Goal: Task Accomplishment & Management: Use online tool/utility

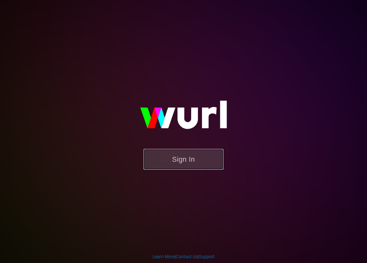
drag, startPoint x: 193, startPoint y: 158, endPoint x: 195, endPoint y: 153, distance: 5.3
click at [193, 158] on button "Sign In" at bounding box center [184, 159] width 80 height 21
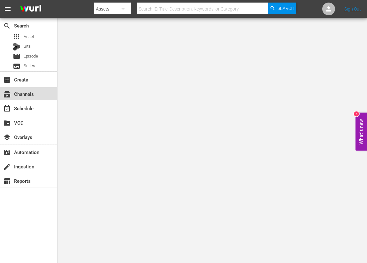
click at [29, 96] on div "subscriptions Channels" at bounding box center [18, 93] width 36 height 6
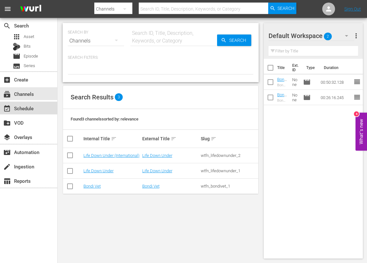
click at [18, 109] on div "event_available Schedule" at bounding box center [18, 108] width 36 height 6
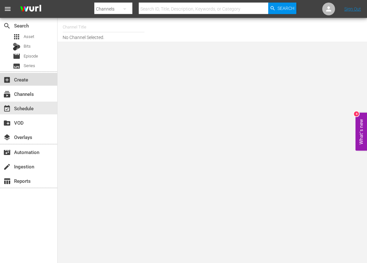
click at [16, 78] on div "add_box Create" at bounding box center [18, 79] width 36 height 6
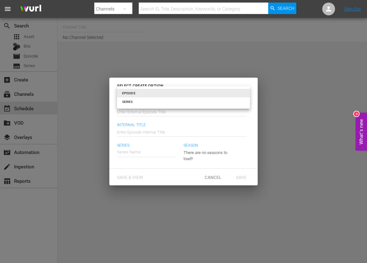
click at [244, 91] on body "menu Search By Channels Search ID, Title, Description, Keywords, or Category Se…" at bounding box center [183, 131] width 367 height 263
click at [171, 60] on div at bounding box center [183, 131] width 367 height 263
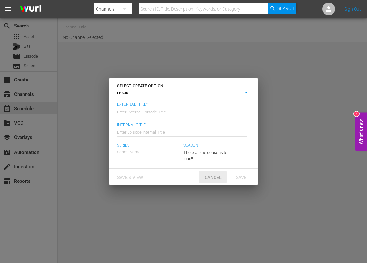
click at [217, 177] on span "Cancel" at bounding box center [213, 177] width 27 height 5
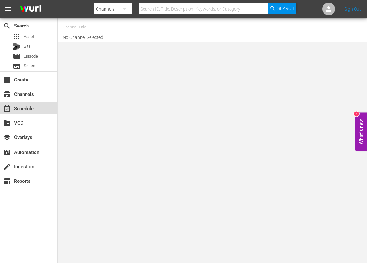
click at [20, 105] on div "event_available Schedule" at bounding box center [18, 108] width 36 height 6
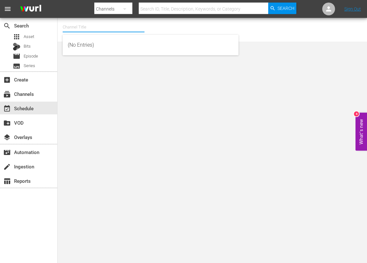
click at [79, 28] on input "text" at bounding box center [104, 27] width 82 height 15
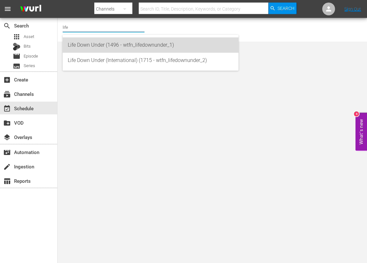
click at [86, 42] on div "Life Down Under (1496 - wtfn_lifedownunder_1)" at bounding box center [151, 44] width 166 height 15
type input "Life Down Under (1496 - wtfn_lifedownunder_1)"
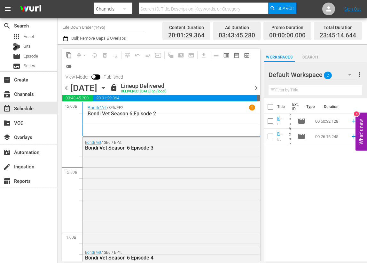
click at [107, 89] on icon "button" at bounding box center [103, 87] width 7 height 7
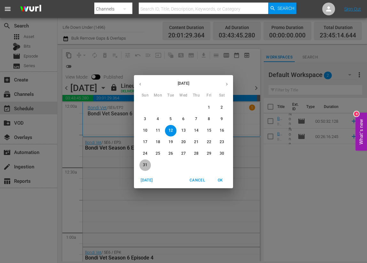
click at [144, 161] on button "31" at bounding box center [145, 166] width 12 height 12
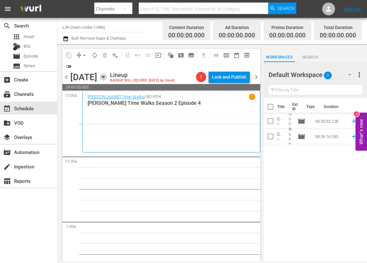
click at [107, 79] on icon "button" at bounding box center [103, 77] width 7 height 7
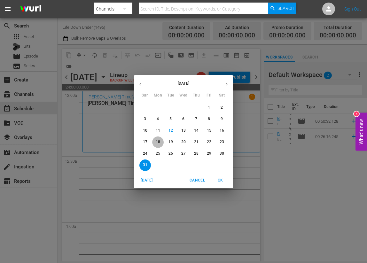
click at [157, 143] on p "18" at bounding box center [158, 141] width 4 height 5
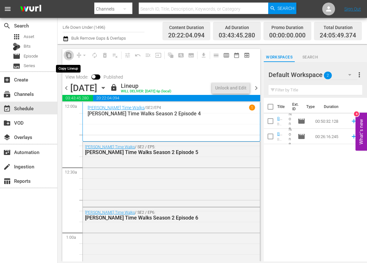
click at [68, 56] on span "content_copy" at bounding box center [69, 55] width 6 height 6
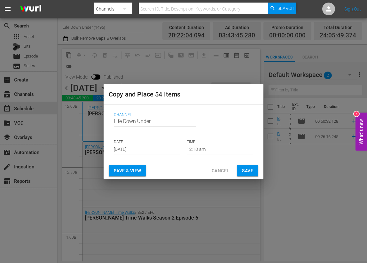
click at [147, 148] on input "[DATE]" at bounding box center [147, 150] width 67 height 10
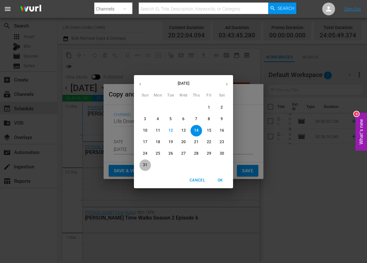
drag, startPoint x: 146, startPoint y: 164, endPoint x: 143, endPoint y: 171, distance: 7.6
click at [146, 164] on p "31" at bounding box center [145, 164] width 4 height 5
type input "[DATE]"
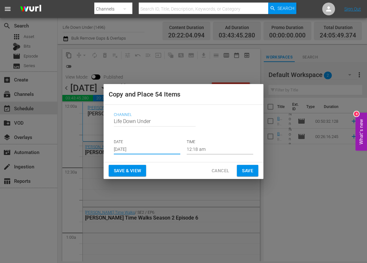
click at [127, 173] on span "Save & View" at bounding box center [127, 171] width 27 height 8
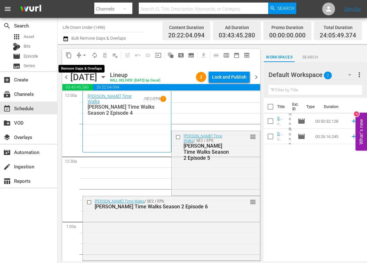
click at [84, 55] on span "arrow_drop_down" at bounding box center [84, 55] width 6 height 6
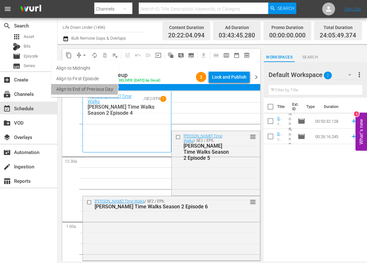
click at [74, 89] on li "Align to End of Previous Day" at bounding box center [84, 89] width 67 height 11
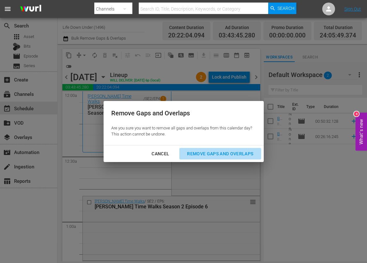
drag, startPoint x: 229, startPoint y: 152, endPoint x: 199, endPoint y: 161, distance: 31.4
click at [229, 152] on div "Remove Gaps and Overlaps" at bounding box center [220, 154] width 76 height 8
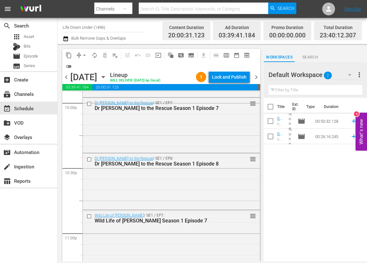
scroll to position [2861, 0]
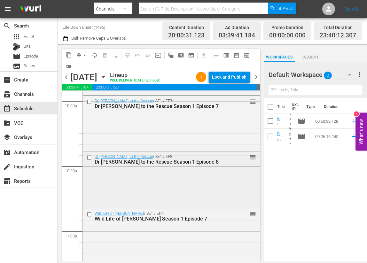
click at [149, 163] on div "Dr [PERSON_NAME] to the Rescue Season 1 Episode 8" at bounding box center [161, 162] width 133 height 6
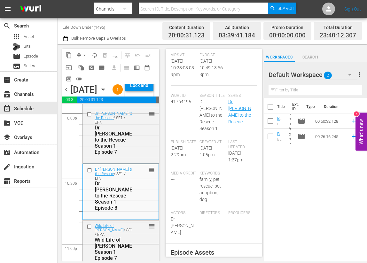
scroll to position [0, 0]
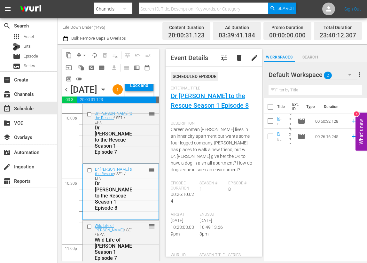
click at [107, 93] on icon "button" at bounding box center [103, 89] width 7 height 7
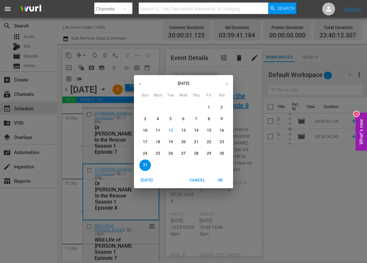
click at [144, 164] on p "31" at bounding box center [145, 164] width 4 height 5
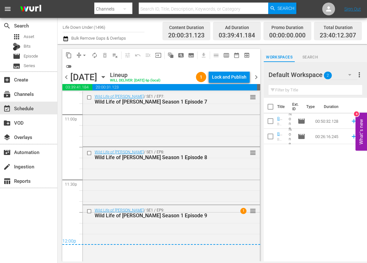
scroll to position [2979, 0]
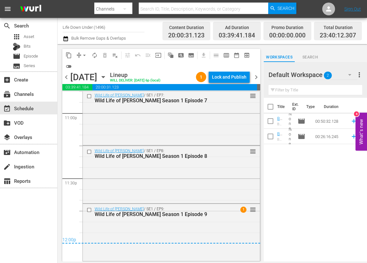
click at [256, 76] on span "chevron_right" at bounding box center [256, 77] width 8 height 8
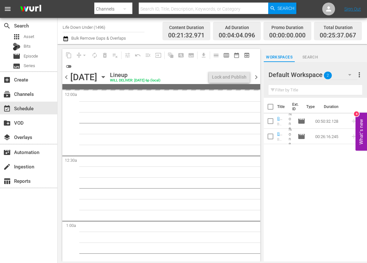
click at [67, 75] on span "chevron_left" at bounding box center [66, 77] width 8 height 8
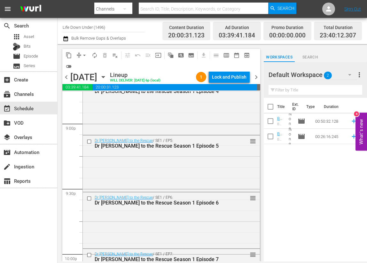
scroll to position [2979, 0]
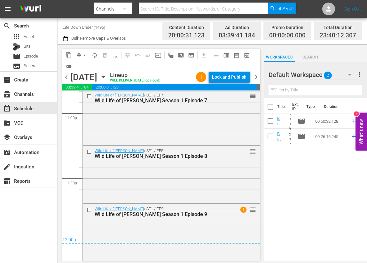
click at [258, 78] on span "chevron_right" at bounding box center [256, 77] width 8 height 8
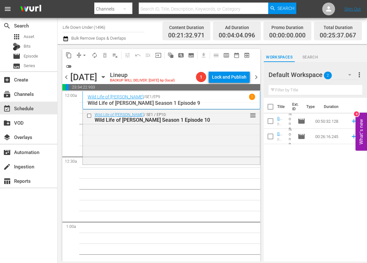
click at [105, 77] on icon "button" at bounding box center [103, 77] width 3 height 2
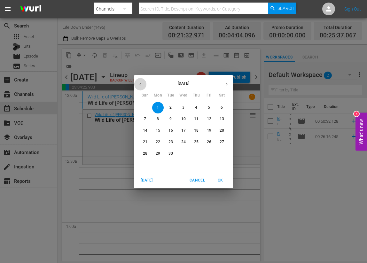
drag, startPoint x: 144, startPoint y: 86, endPoint x: 148, endPoint y: 87, distance: 4.0
click at [144, 86] on button "button" at bounding box center [140, 84] width 12 height 12
click at [174, 141] on span "19" at bounding box center [171, 141] width 12 height 5
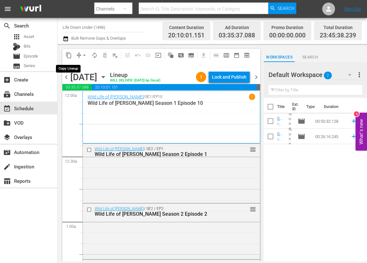
click at [69, 56] on span "content_copy" at bounding box center [69, 55] width 6 height 6
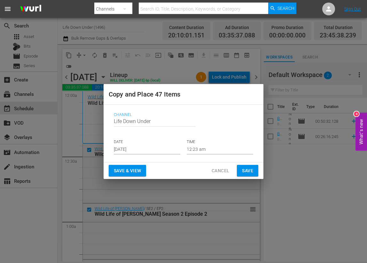
click at [151, 149] on input "[DATE]" at bounding box center [147, 150] width 67 height 10
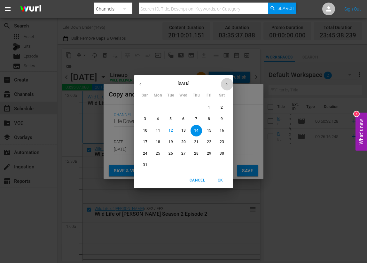
drag, startPoint x: 225, startPoint y: 85, endPoint x: 221, endPoint y: 100, distance: 14.9
click at [225, 86] on icon "button" at bounding box center [227, 84] width 5 height 5
click at [159, 108] on p "1" at bounding box center [158, 107] width 2 height 5
type input "[DATE]"
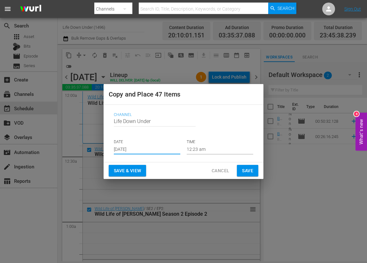
click at [129, 173] on span "Save & View" at bounding box center [127, 171] width 27 height 8
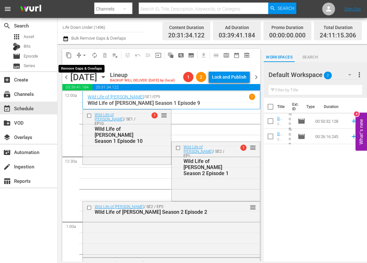
click at [84, 56] on span "arrow_drop_down" at bounding box center [84, 55] width 6 height 6
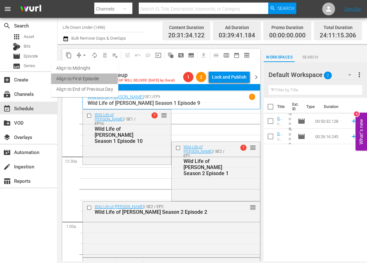
click at [67, 79] on li "Align to First Episode" at bounding box center [84, 79] width 67 height 11
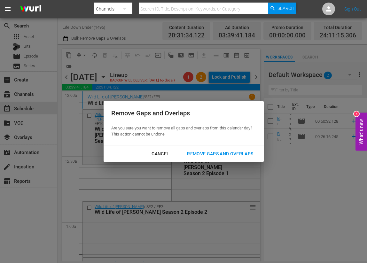
drag, startPoint x: 222, startPoint y: 154, endPoint x: 202, endPoint y: 160, distance: 20.8
click at [222, 154] on div "Remove Gaps and Overlaps" at bounding box center [220, 154] width 76 height 8
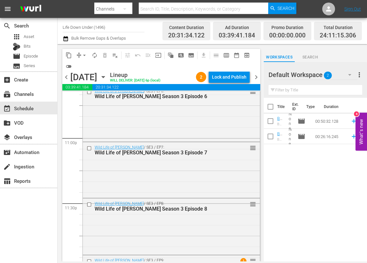
scroll to position [3004, 0]
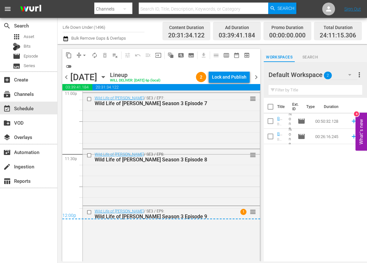
click at [256, 79] on span "chevron_right" at bounding box center [256, 77] width 8 height 8
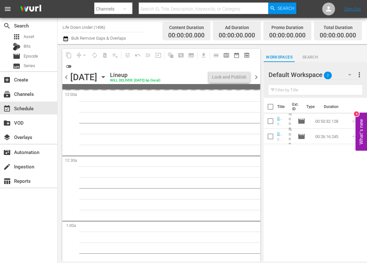
click at [105, 76] on icon "button" at bounding box center [103, 77] width 3 height 2
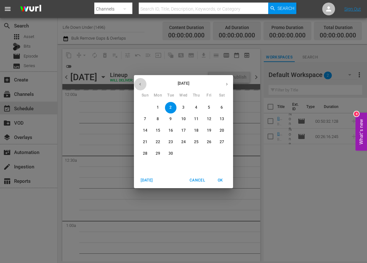
click at [142, 84] on icon "button" at bounding box center [140, 84] width 5 height 5
click at [179, 140] on span "20" at bounding box center [184, 141] width 12 height 5
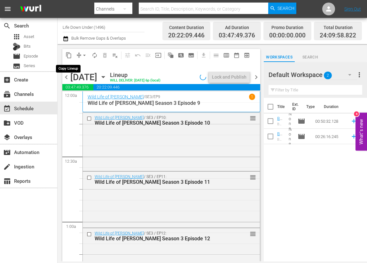
click at [68, 55] on span "content_copy" at bounding box center [69, 55] width 6 height 6
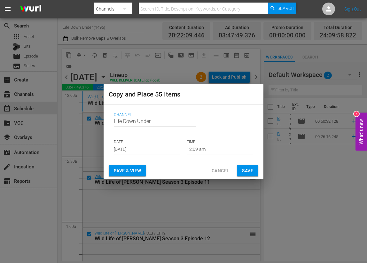
click at [154, 151] on input "[DATE]" at bounding box center [147, 150] width 67 height 10
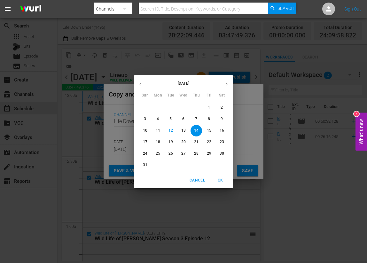
drag, startPoint x: 226, startPoint y: 84, endPoint x: 222, endPoint y: 94, distance: 10.8
click at [226, 84] on icon "button" at bounding box center [227, 84] width 5 height 5
drag, startPoint x: 169, startPoint y: 105, endPoint x: 169, endPoint y: 113, distance: 8.1
click at [169, 106] on button "2" at bounding box center [171, 108] width 12 height 12
type input "[DATE]"
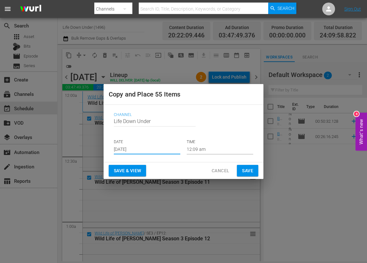
click at [125, 169] on span "Save & View" at bounding box center [127, 171] width 27 height 8
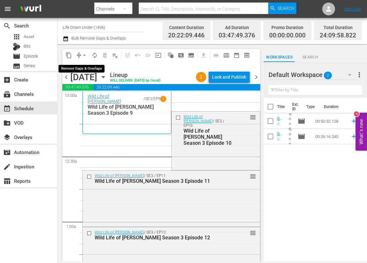
click at [85, 53] on span "arrow_drop_down" at bounding box center [84, 55] width 6 height 6
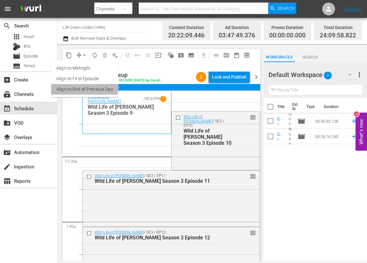
click at [72, 88] on li "Align to End of Previous Day" at bounding box center [84, 89] width 67 height 11
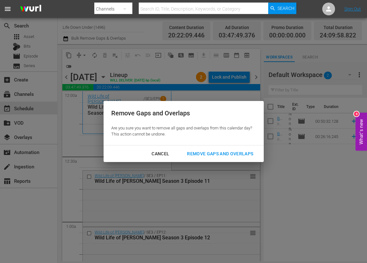
drag, startPoint x: 220, startPoint y: 153, endPoint x: 167, endPoint y: 169, distance: 55.7
click at [220, 153] on div "Remove Gaps and Overlaps" at bounding box center [220, 154] width 76 height 8
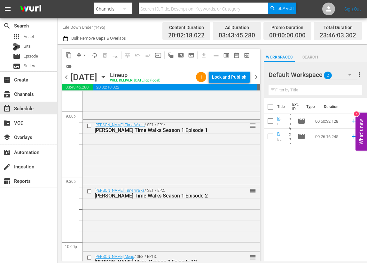
scroll to position [2973, 0]
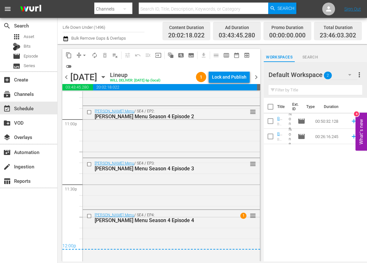
click at [257, 76] on span "chevron_right" at bounding box center [256, 77] width 8 height 8
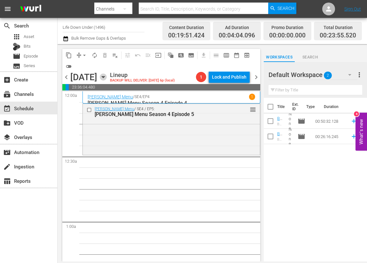
click at [107, 76] on icon "button" at bounding box center [103, 77] width 7 height 7
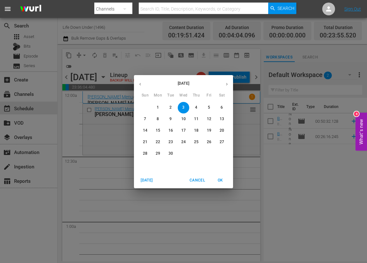
click at [143, 85] on button "button" at bounding box center [140, 84] width 12 height 12
click at [199, 141] on span "21" at bounding box center [197, 141] width 12 height 5
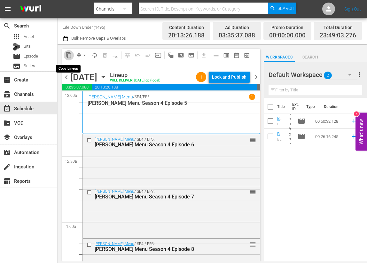
click at [68, 55] on span "content_copy" at bounding box center [69, 55] width 6 height 6
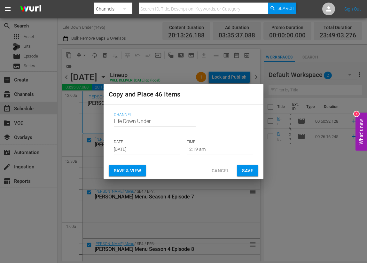
click at [148, 150] on input "[DATE]" at bounding box center [147, 150] width 67 height 10
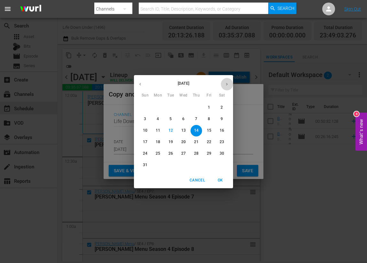
click at [226, 84] on icon "button" at bounding box center [227, 84] width 5 height 5
drag, startPoint x: 184, startPoint y: 106, endPoint x: 181, endPoint y: 122, distance: 16.3
click at [184, 106] on p "3" at bounding box center [183, 107] width 2 height 5
type input "[DATE]"
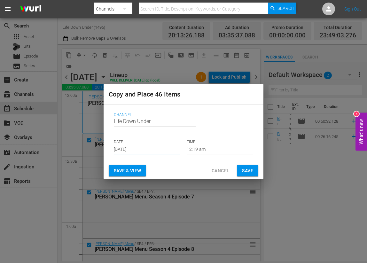
click at [127, 171] on span "Save & View" at bounding box center [127, 171] width 27 height 8
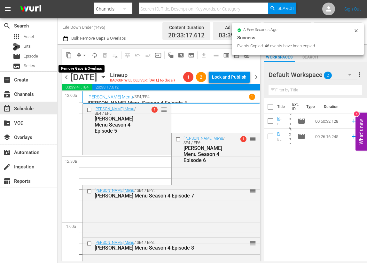
click at [83, 55] on span "arrow_drop_down" at bounding box center [84, 55] width 6 height 6
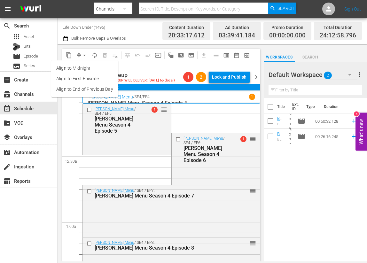
click at [73, 80] on li "Align to First Episode" at bounding box center [84, 79] width 67 height 11
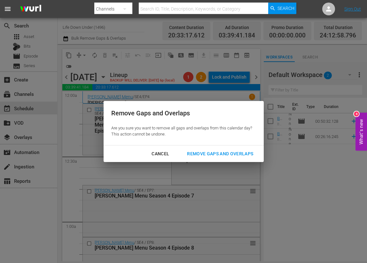
drag, startPoint x: 205, startPoint y: 152, endPoint x: 185, endPoint y: 168, distance: 25.7
click at [205, 152] on div "Remove Gaps and Overlaps" at bounding box center [220, 154] width 76 height 8
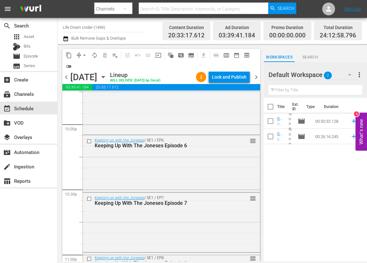
scroll to position [3001, 0]
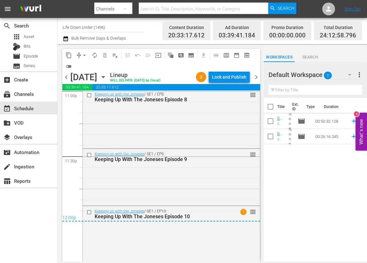
click at [258, 78] on span "chevron_right" at bounding box center [256, 77] width 8 height 8
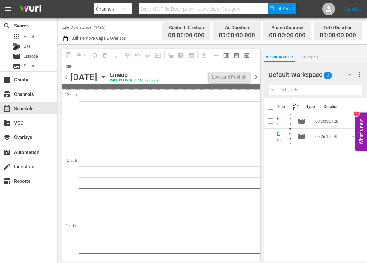
drag, startPoint x: 109, startPoint y: 27, endPoint x: 66, endPoint y: 26, distance: 43.2
click at [66, 26] on input "Life Down Under (1496)" at bounding box center [104, 27] width 82 height 15
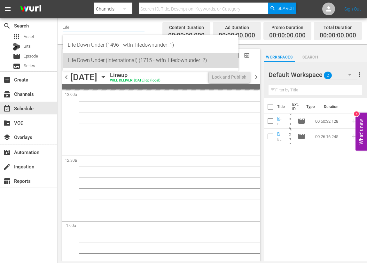
click at [99, 59] on div "Life Down Under (International) (1715 - wtfn_lifedownunder_2)" at bounding box center [151, 60] width 166 height 15
type input "Life Down Under (International) (1715 - wtfn_lifedownunder_2)"
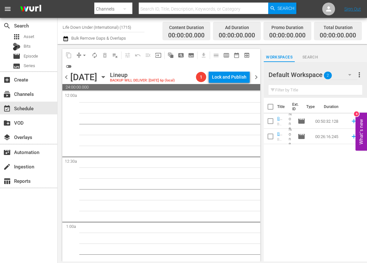
click at [67, 77] on span "chevron_left" at bounding box center [66, 77] width 8 height 8
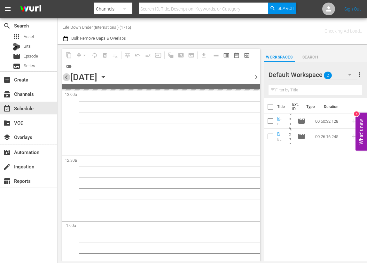
click at [67, 77] on span "chevron_left" at bounding box center [66, 77] width 8 height 8
click at [68, 77] on span "chevron_left" at bounding box center [66, 77] width 8 height 8
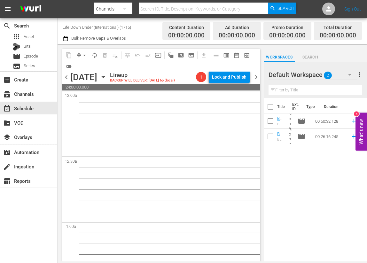
click at [68, 77] on span "chevron_left" at bounding box center [66, 77] width 8 height 8
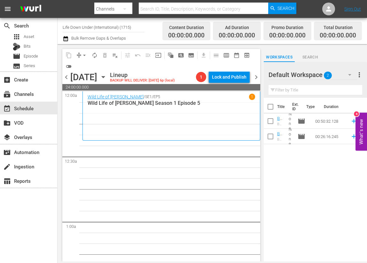
click at [105, 77] on icon "button" at bounding box center [103, 77] width 3 height 2
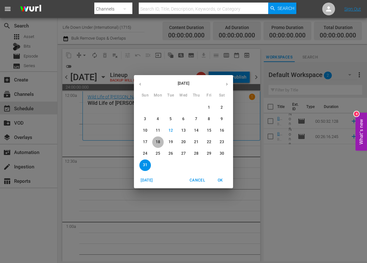
drag, startPoint x: 158, startPoint y: 140, endPoint x: 172, endPoint y: 146, distance: 15.0
click at [159, 140] on p "18" at bounding box center [158, 141] width 4 height 5
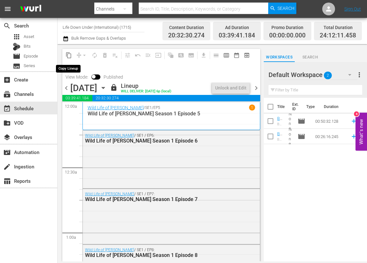
click at [68, 55] on span "content_copy" at bounding box center [69, 55] width 6 height 6
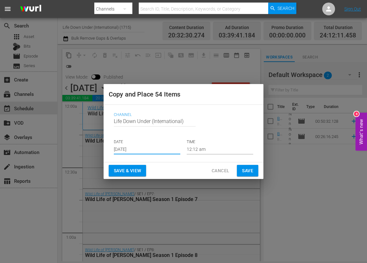
click at [145, 150] on input "[DATE]" at bounding box center [147, 150] width 67 height 10
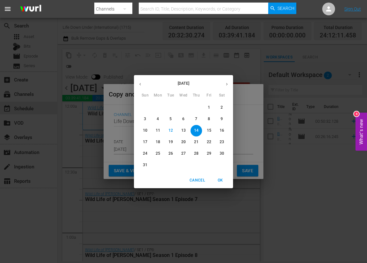
drag, startPoint x: 142, startPoint y: 165, endPoint x: 146, endPoint y: 169, distance: 5.7
click at [142, 165] on span "31" at bounding box center [145, 164] width 12 height 5
type input "[DATE]"
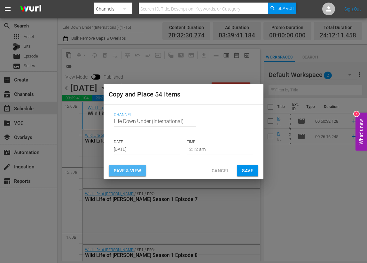
click at [126, 172] on span "Save & View" at bounding box center [127, 171] width 27 height 8
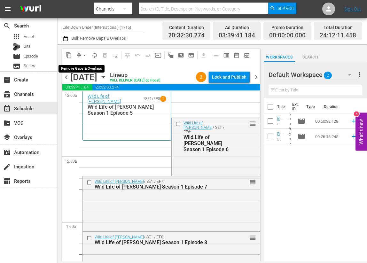
click at [84, 54] on span "arrow_drop_down" at bounding box center [84, 55] width 6 height 6
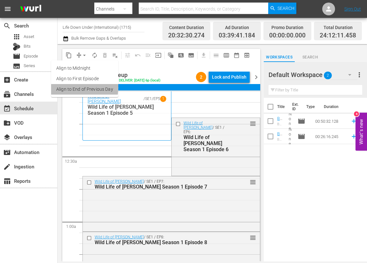
click at [66, 87] on li "Align to End of Previous Day" at bounding box center [84, 89] width 67 height 11
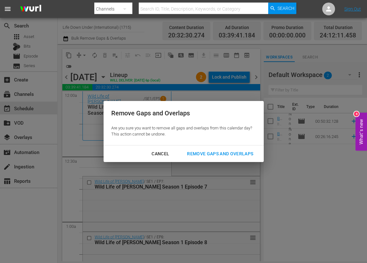
drag, startPoint x: 199, startPoint y: 151, endPoint x: 174, endPoint y: 156, distance: 25.2
click at [199, 151] on div "Remove Gaps and Overlaps" at bounding box center [220, 154] width 76 height 8
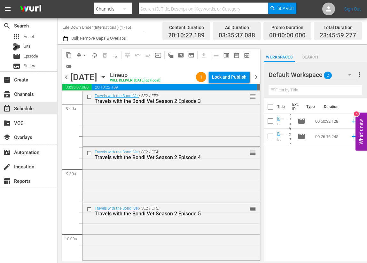
scroll to position [1163, 0]
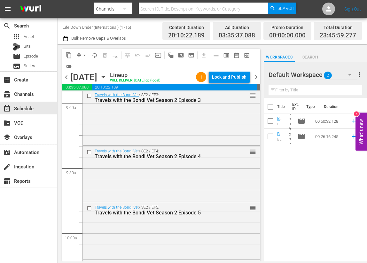
click at [148, 101] on div "Travels with the Bondi Vet Season 2 Episode 3" at bounding box center [161, 100] width 133 height 6
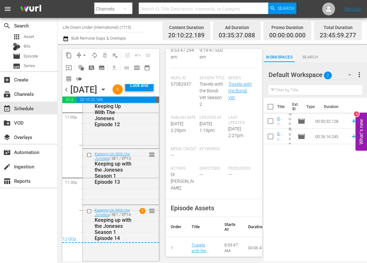
scroll to position [3013, 0]
click at [107, 93] on icon "button" at bounding box center [103, 89] width 7 height 7
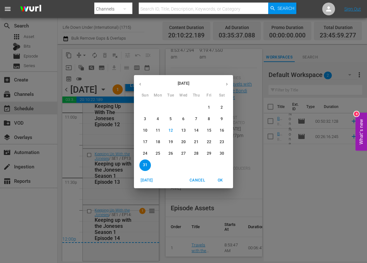
click at [146, 165] on p "31" at bounding box center [145, 164] width 4 height 5
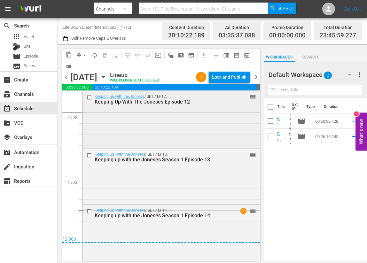
scroll to position [2980, 0]
drag, startPoint x: 258, startPoint y: 77, endPoint x: 249, endPoint y: 82, distance: 9.9
click at [258, 77] on span "chevron_right" at bounding box center [256, 77] width 8 height 8
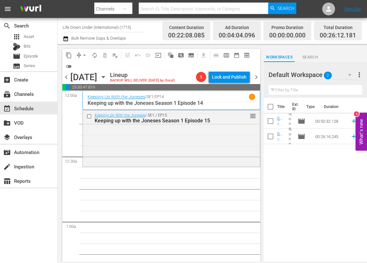
click at [107, 76] on icon "button" at bounding box center [103, 77] width 7 height 7
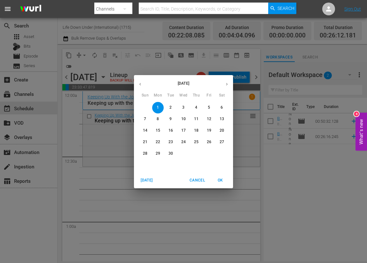
drag, startPoint x: 140, startPoint y: 84, endPoint x: 144, endPoint y: 89, distance: 6.2
click at [141, 85] on icon "button" at bounding box center [140, 84] width 5 height 5
click at [171, 142] on p "19" at bounding box center [171, 141] width 4 height 5
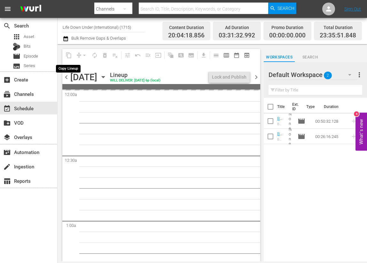
click at [69, 55] on span "content_copy" at bounding box center [69, 55] width 6 height 6
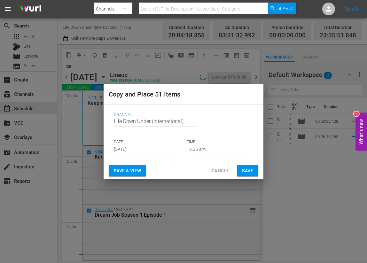
click at [156, 151] on input "[DATE]" at bounding box center [147, 150] width 67 height 10
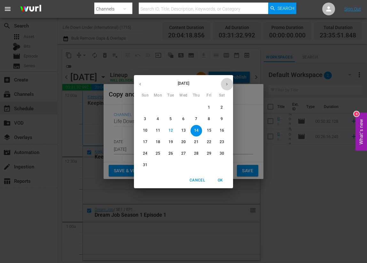
click at [228, 83] on icon "button" at bounding box center [227, 84] width 5 height 5
click at [159, 107] on span "1" at bounding box center [158, 107] width 12 height 5
type input "[DATE]"
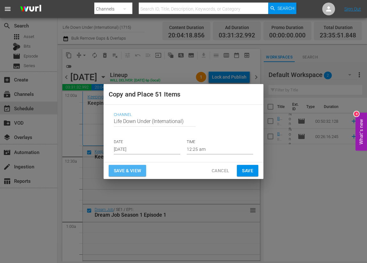
click at [132, 172] on span "Save & View" at bounding box center [127, 171] width 27 height 8
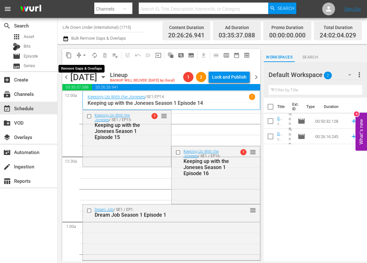
click at [85, 53] on span "arrow_drop_down" at bounding box center [84, 55] width 6 height 6
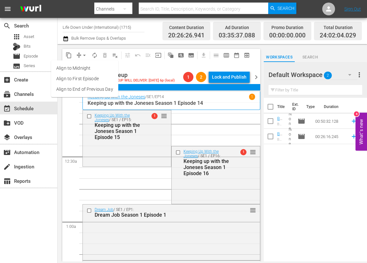
click at [71, 80] on li "Align to First Episode" at bounding box center [84, 79] width 67 height 11
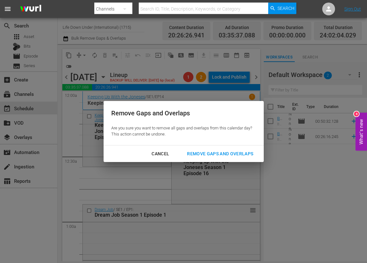
click at [210, 153] on div "Remove Gaps and Overlaps" at bounding box center [220, 154] width 76 height 8
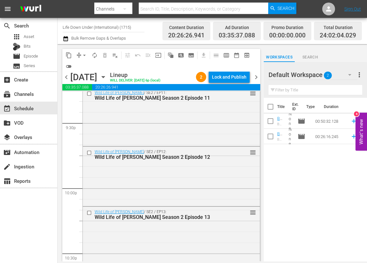
scroll to position [2984, 0]
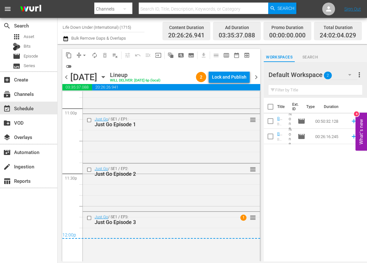
click at [256, 77] on span "chevron_right" at bounding box center [256, 77] width 8 height 8
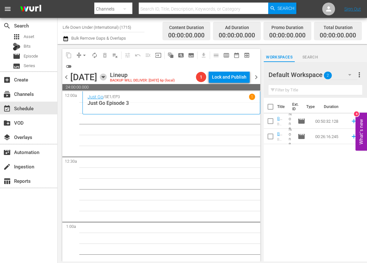
click at [107, 77] on icon "button" at bounding box center [103, 77] width 7 height 7
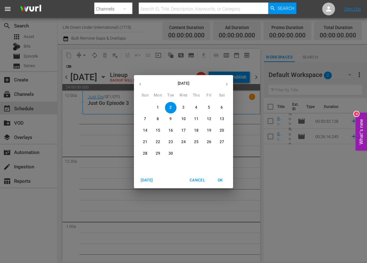
click at [140, 85] on icon "button" at bounding box center [140, 84] width 2 height 3
click at [185, 144] on p "20" at bounding box center [183, 141] width 4 height 5
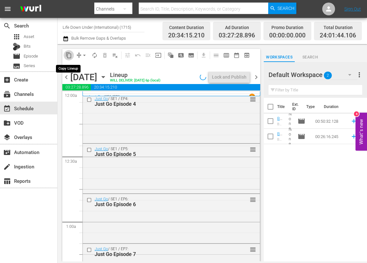
click at [70, 55] on span "content_copy" at bounding box center [69, 55] width 6 height 6
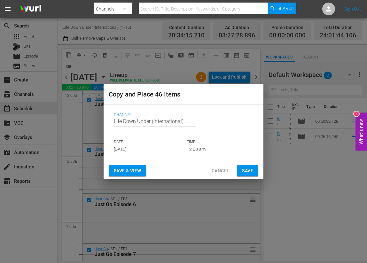
click at [156, 153] on input "[DATE]" at bounding box center [147, 150] width 67 height 10
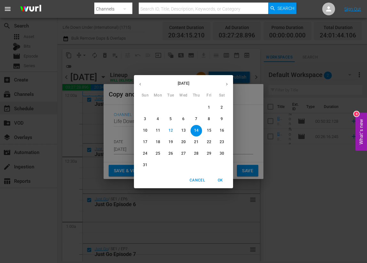
click at [229, 80] on button "button" at bounding box center [227, 84] width 12 height 12
click at [170, 106] on p "2" at bounding box center [170, 107] width 2 height 5
type input "[DATE]"
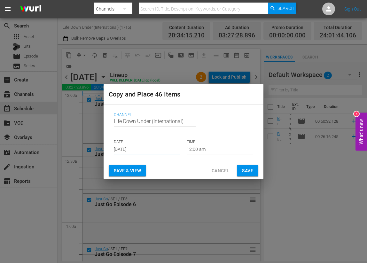
click at [131, 173] on span "Save & View" at bounding box center [127, 171] width 27 height 8
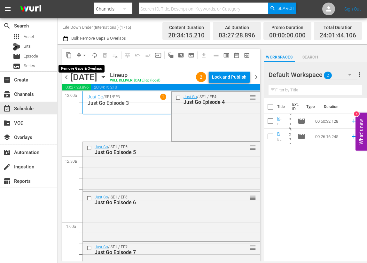
click at [85, 56] on span "arrow_drop_down" at bounding box center [84, 55] width 6 height 6
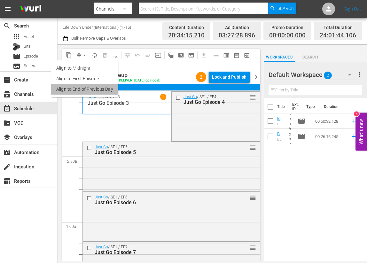
click at [71, 87] on li "Align to End of Previous Day" at bounding box center [84, 89] width 67 height 11
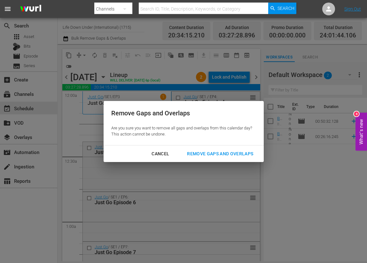
click at [220, 154] on div "Remove Gaps and Overlaps" at bounding box center [220, 154] width 76 height 8
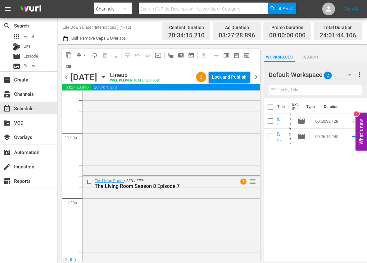
scroll to position [2988, 0]
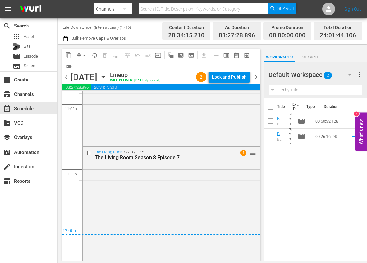
click at [256, 75] on span "chevron_right" at bounding box center [256, 77] width 8 height 8
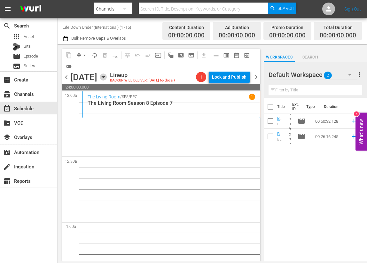
click at [105, 77] on icon "button" at bounding box center [103, 77] width 3 height 2
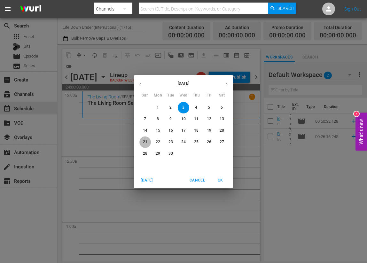
drag, startPoint x: 144, startPoint y: 143, endPoint x: 136, endPoint y: 139, distance: 8.9
click at [144, 143] on p "21" at bounding box center [145, 141] width 4 height 5
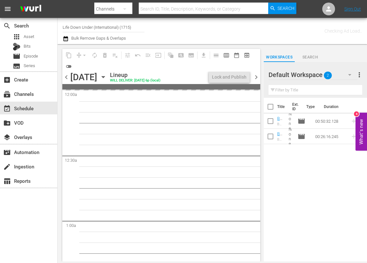
click at [107, 78] on icon "button" at bounding box center [103, 77] width 7 height 7
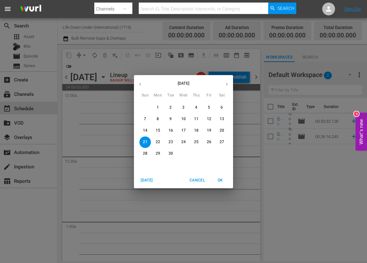
drag, startPoint x: 137, startPoint y: 83, endPoint x: 140, endPoint y: 85, distance: 3.6
click at [137, 83] on button "button" at bounding box center [140, 84] width 12 height 12
click at [195, 142] on p "21" at bounding box center [196, 141] width 4 height 5
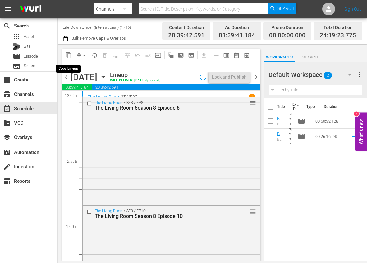
click at [68, 56] on span "content_copy" at bounding box center [69, 55] width 6 height 6
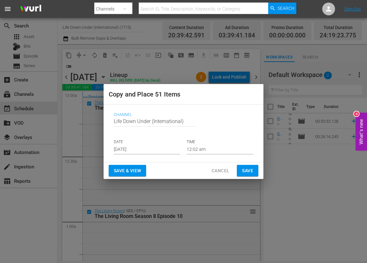
click at [150, 150] on input "[DATE]" at bounding box center [147, 150] width 67 height 10
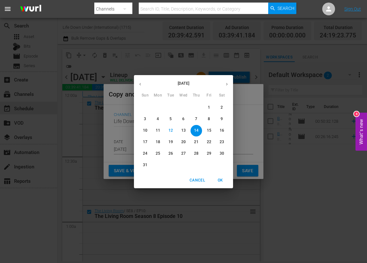
click at [228, 80] on button "button" at bounding box center [227, 84] width 12 height 12
click at [187, 107] on span "3" at bounding box center [184, 107] width 12 height 5
type input "[DATE]"
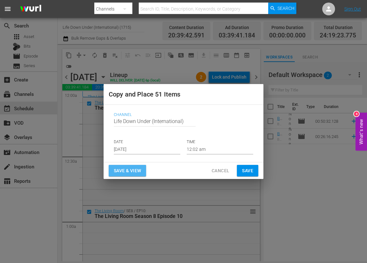
click at [127, 171] on span "Save & View" at bounding box center [127, 171] width 27 height 8
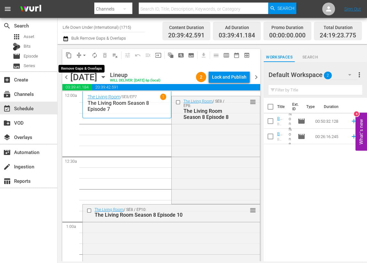
click at [83, 56] on span "arrow_drop_down" at bounding box center [84, 55] width 6 height 6
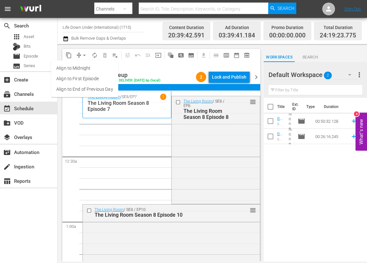
click at [69, 87] on li "Align to End of Previous Day" at bounding box center [84, 89] width 67 height 11
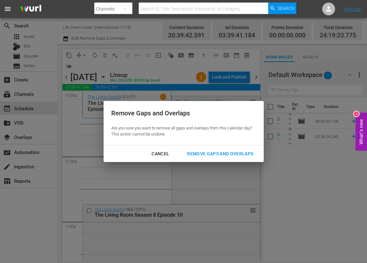
drag, startPoint x: 207, startPoint y: 153, endPoint x: 196, endPoint y: 154, distance: 10.6
click at [207, 153] on div "Remove Gaps and Overlaps" at bounding box center [220, 154] width 76 height 8
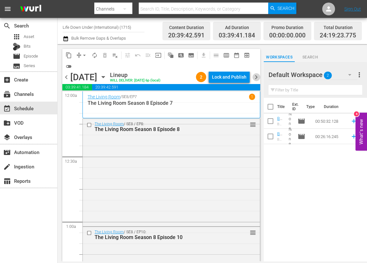
drag, startPoint x: 257, startPoint y: 79, endPoint x: 254, endPoint y: 90, distance: 11.1
click at [257, 79] on span "chevron_right" at bounding box center [256, 77] width 8 height 8
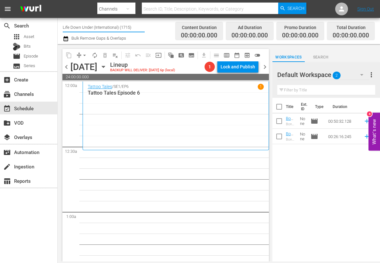
drag, startPoint x: 138, startPoint y: 28, endPoint x: 44, endPoint y: 18, distance: 94.9
click at [58, 0] on div "search Search apps Asset Bits movie Episode subtitles Series add_box Create sub…" at bounding box center [219, 0] width 322 height 0
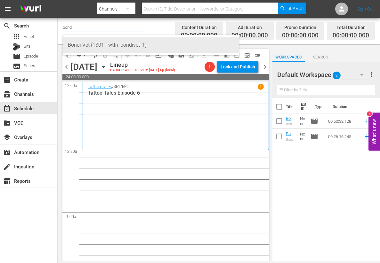
click at [85, 42] on div "Bondi Vet (1301 - wtfn_bondivet_1)" at bounding box center [151, 44] width 166 height 15
type input "Bondi Vet (1301 - wtfn_bondivet_1)"
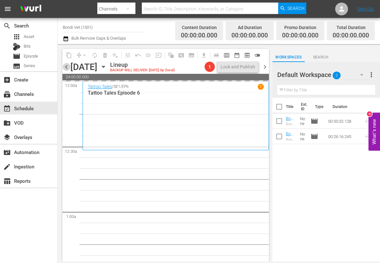
click at [67, 67] on span "chevron_left" at bounding box center [66, 67] width 8 height 8
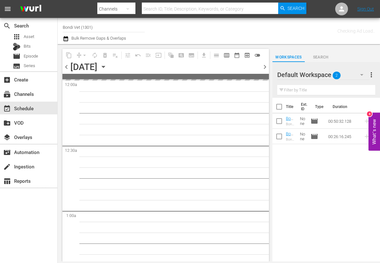
click at [67, 67] on span "chevron_left" at bounding box center [66, 67] width 8 height 8
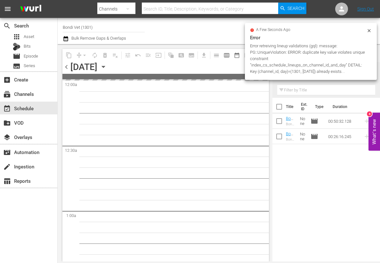
click at [67, 67] on span "chevron_left" at bounding box center [66, 67] width 8 height 8
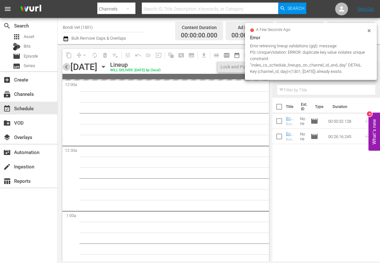
click at [67, 67] on span "chevron_left" at bounding box center [66, 67] width 8 height 8
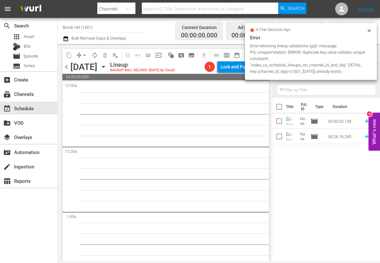
click at [67, 67] on span "chevron_left" at bounding box center [66, 67] width 8 height 8
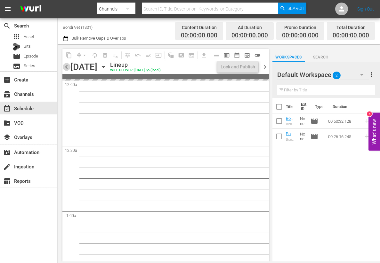
click at [67, 67] on span "chevron_left" at bounding box center [66, 67] width 8 height 8
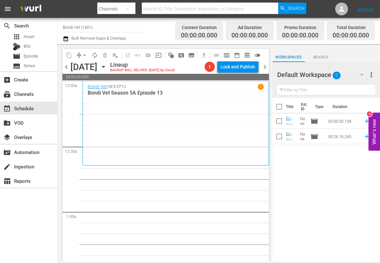
click at [105, 67] on icon "button" at bounding box center [103, 67] width 3 height 2
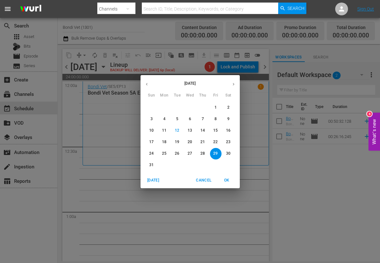
click at [216, 129] on p "15" at bounding box center [215, 130] width 4 height 5
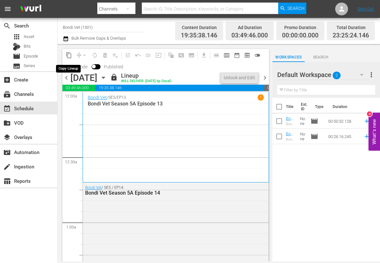
click at [69, 55] on span "content_copy" at bounding box center [69, 55] width 6 height 6
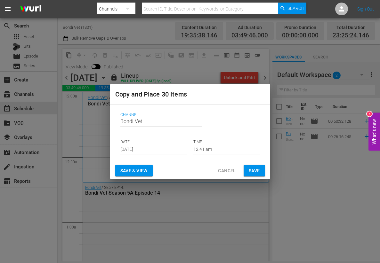
click at [156, 151] on input "[DATE]" at bounding box center [153, 150] width 67 height 10
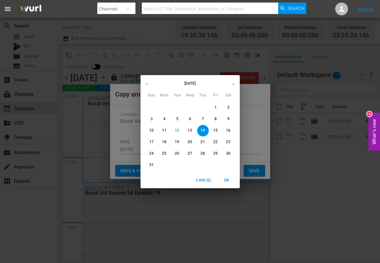
click at [213, 153] on span "29" at bounding box center [216, 153] width 12 height 5
type input "Aug 29th 2025"
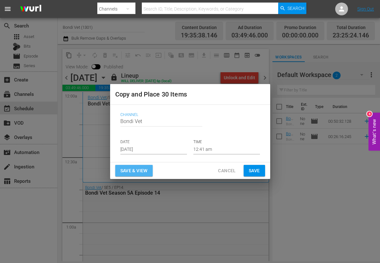
click at [134, 170] on span "Save & View" at bounding box center [133, 171] width 27 height 8
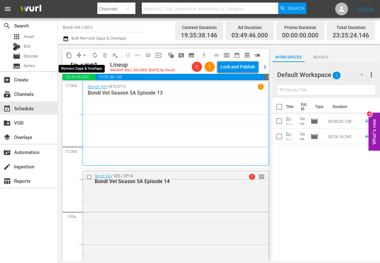
click at [85, 56] on span "arrow_drop_down" at bounding box center [84, 55] width 6 height 6
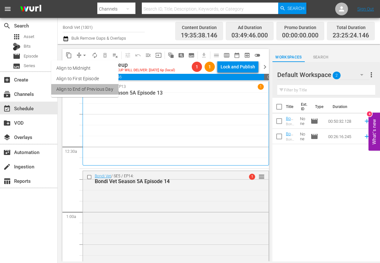
click at [71, 86] on li "Align to End of Previous Day" at bounding box center [84, 89] width 67 height 11
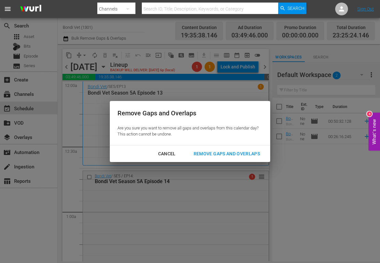
drag, startPoint x: 227, startPoint y: 155, endPoint x: 208, endPoint y: 159, distance: 19.8
click at [227, 155] on div "Remove Gaps and Overlaps" at bounding box center [226, 154] width 76 height 8
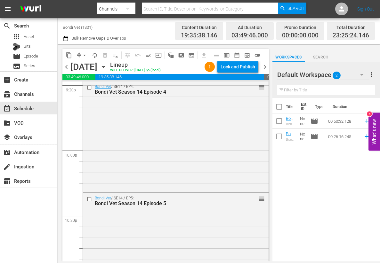
scroll to position [2960, 0]
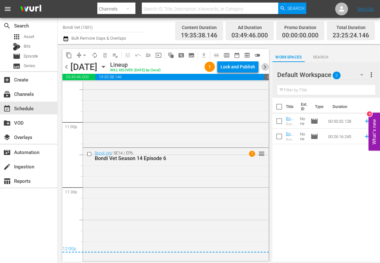
click at [264, 67] on span "chevron_right" at bounding box center [265, 67] width 8 height 8
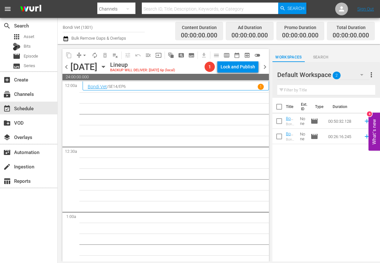
click at [107, 67] on icon "button" at bounding box center [103, 66] width 7 height 7
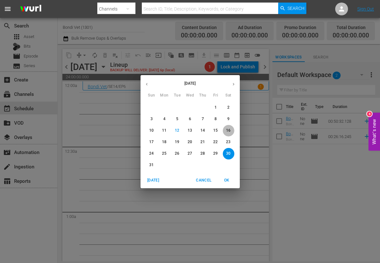
drag, startPoint x: 226, startPoint y: 129, endPoint x: 213, endPoint y: 131, distance: 13.8
click at [226, 129] on p "16" at bounding box center [228, 130] width 4 height 5
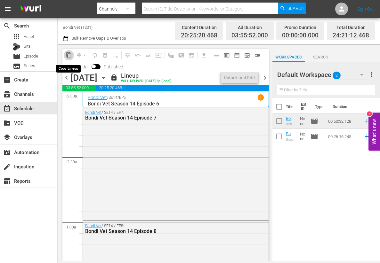
click at [68, 56] on span "content_copy" at bounding box center [69, 55] width 6 height 6
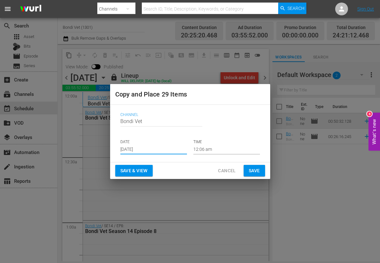
click at [161, 149] on input "[DATE]" at bounding box center [153, 150] width 67 height 10
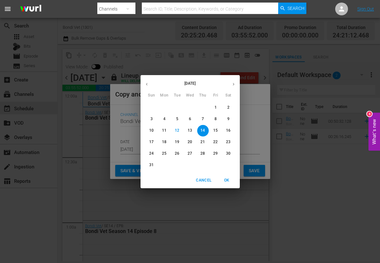
click at [229, 153] on p "30" at bounding box center [228, 153] width 4 height 5
type input "Aug 30th 2025"
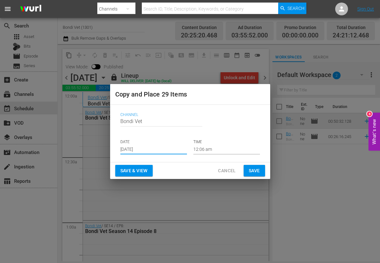
click at [129, 171] on span "Save & View" at bounding box center [133, 171] width 27 height 8
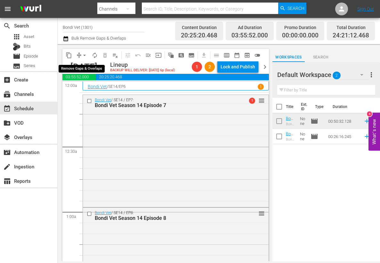
click at [84, 56] on span "arrow_drop_down" at bounding box center [84, 55] width 6 height 6
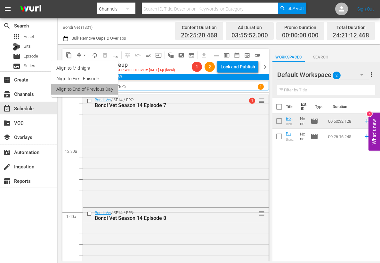
click at [65, 89] on li "Align to End of Previous Day" at bounding box center [84, 89] width 67 height 11
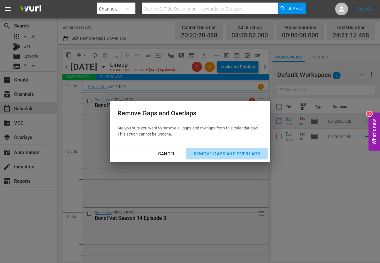
drag, startPoint x: 225, startPoint y: 152, endPoint x: 191, endPoint y: 152, distance: 34.2
click at [224, 152] on div "Remove Gaps and Overlaps" at bounding box center [226, 154] width 76 height 8
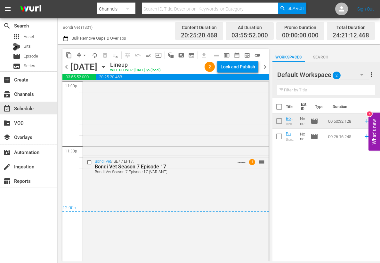
scroll to position [3006, 0]
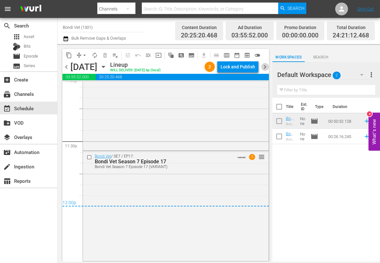
click at [266, 67] on span "chevron_right" at bounding box center [265, 67] width 8 height 8
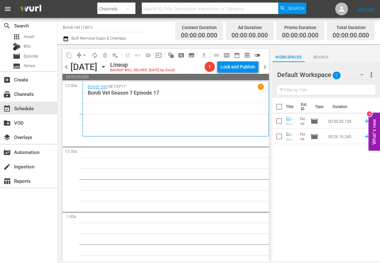
click at [107, 67] on icon "button" at bounding box center [103, 66] width 7 height 7
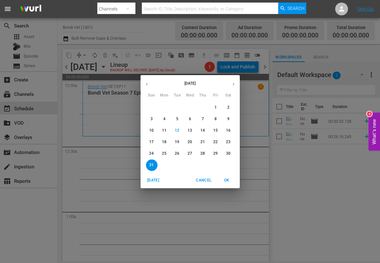
click at [149, 141] on p "17" at bounding box center [151, 141] width 4 height 5
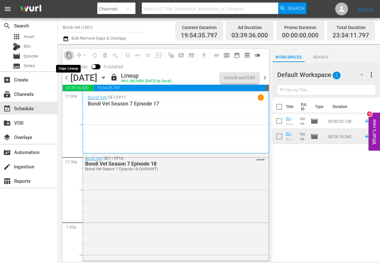
click at [68, 56] on span "content_copy" at bounding box center [69, 55] width 6 height 6
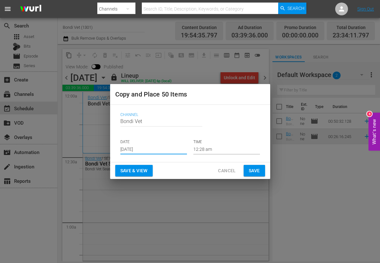
click at [156, 148] on input "[DATE]" at bounding box center [153, 150] width 67 height 10
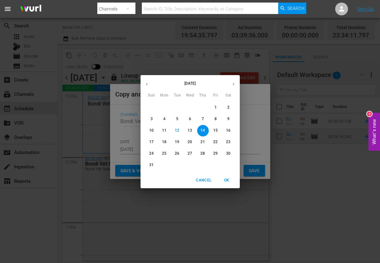
click at [150, 163] on p "31" at bounding box center [151, 164] width 4 height 5
type input "[DATE]"
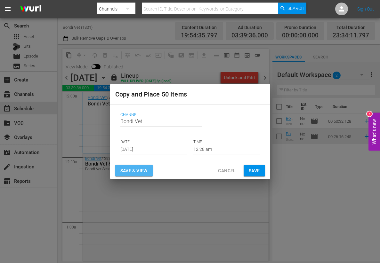
click at [131, 171] on span "Save & View" at bounding box center [133, 171] width 27 height 8
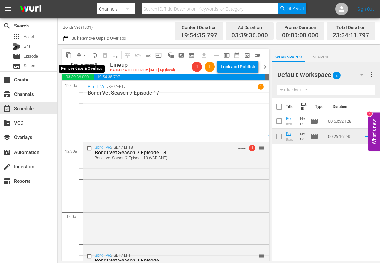
click at [84, 54] on span "arrow_drop_down" at bounding box center [84, 55] width 6 height 6
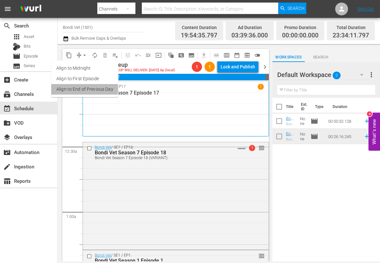
click at [74, 89] on li "Align to End of Previous Day" at bounding box center [84, 89] width 67 height 11
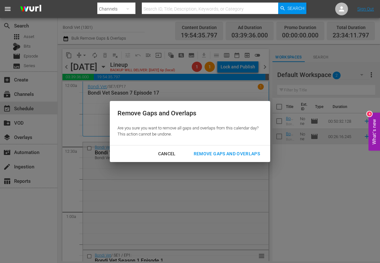
drag, startPoint x: 207, startPoint y: 154, endPoint x: 171, endPoint y: 167, distance: 37.8
click at [206, 154] on div "Remove Gaps and Overlaps" at bounding box center [226, 154] width 76 height 8
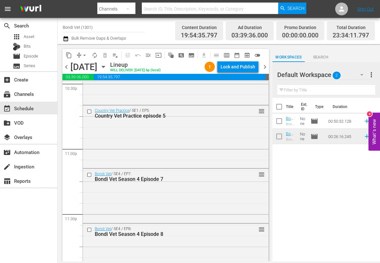
scroll to position [2951, 0]
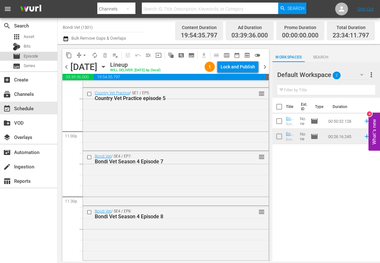
click at [27, 55] on span "Episode" at bounding box center [31, 56] width 14 height 6
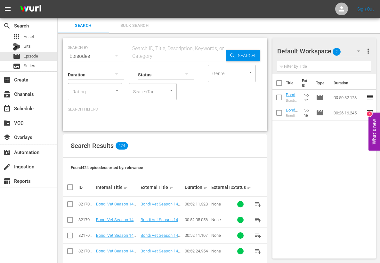
click at [146, 56] on input "text" at bounding box center [177, 56] width 95 height 15
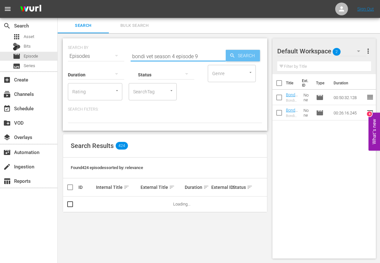
type input "bondi vet season 4 episode 9"
click at [243, 58] on span "Search" at bounding box center [247, 56] width 25 height 12
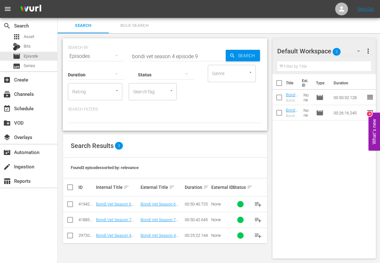
scroll to position [1, 0]
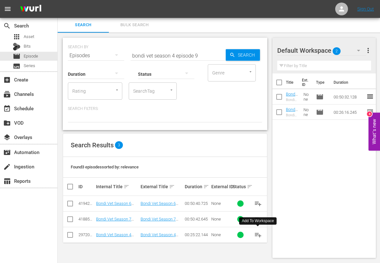
click at [256, 234] on span "playlist_add" at bounding box center [258, 235] width 8 height 8
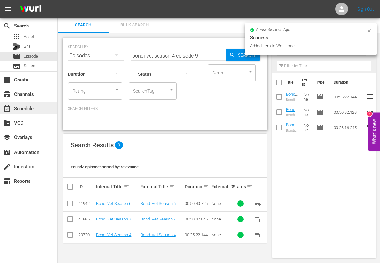
click at [20, 108] on div "event_available Schedule" at bounding box center [18, 108] width 36 height 6
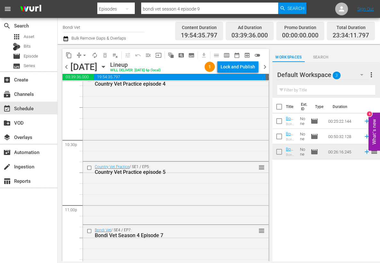
scroll to position [2951, 0]
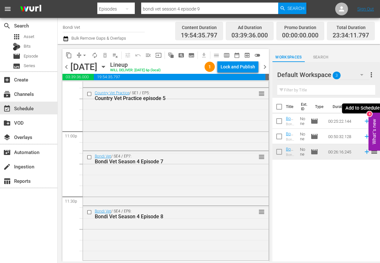
click at [366, 122] on icon at bounding box center [366, 121] width 4 height 4
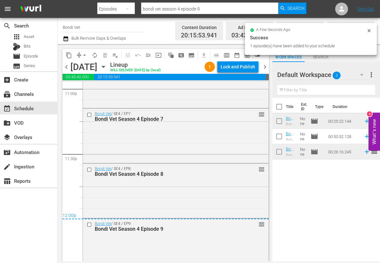
scroll to position [3006, 0]
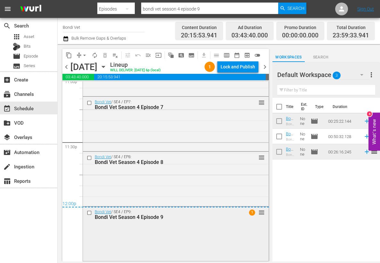
click at [175, 227] on div "Bondi Vet / SE4 / EP9: Bondi Vet Season 4 Episode 9 1 reorder" at bounding box center [175, 233] width 185 height 53
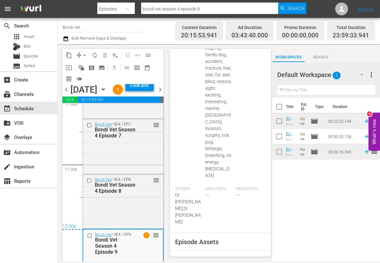
scroll to position [387, 0]
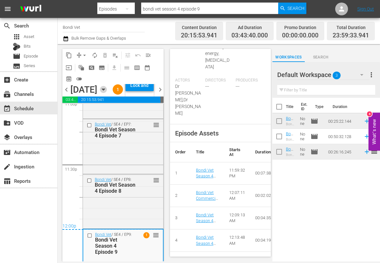
click at [105, 91] on icon "button" at bounding box center [103, 90] width 3 height 2
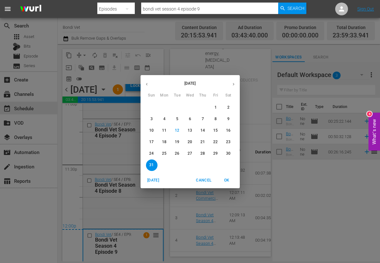
click at [154, 165] on span "31" at bounding box center [152, 164] width 12 height 5
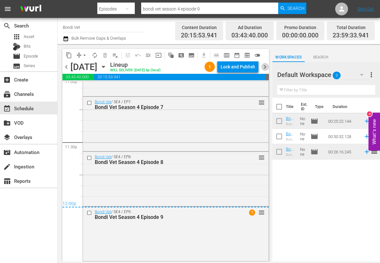
click at [266, 65] on span "chevron_right" at bounding box center [265, 67] width 8 height 8
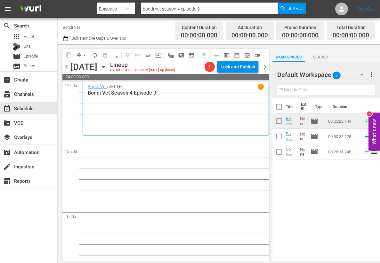
click at [107, 67] on icon "button" at bounding box center [103, 66] width 7 height 7
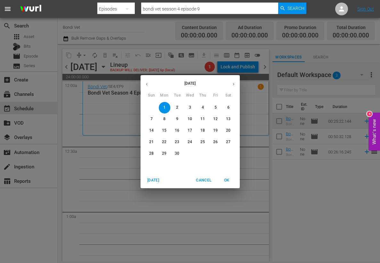
click at [201, 131] on p "18" at bounding box center [202, 130] width 4 height 5
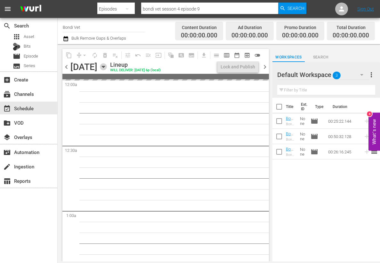
click at [105, 67] on icon "button" at bounding box center [103, 67] width 3 height 2
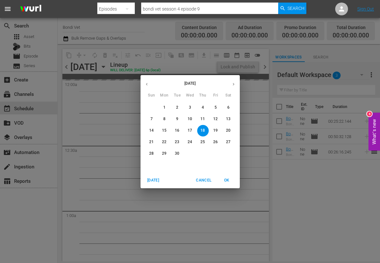
click at [146, 84] on icon "button" at bounding box center [147, 84] width 2 height 3
click at [168, 143] on span "18" at bounding box center [165, 141] width 12 height 5
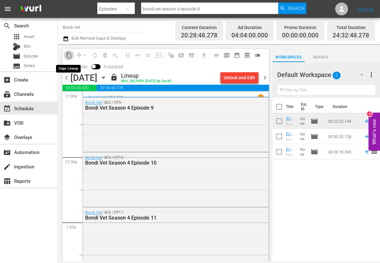
click at [68, 55] on span "content_copy" at bounding box center [69, 55] width 6 height 6
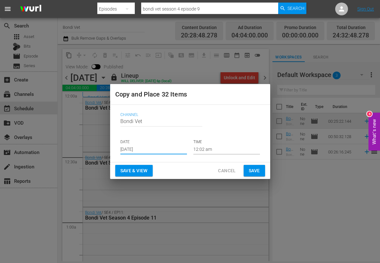
click at [153, 149] on input "[DATE]" at bounding box center [153, 150] width 67 height 10
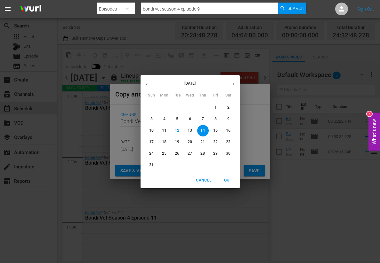
click at [233, 84] on icon "button" at bounding box center [233, 84] width 2 height 3
drag, startPoint x: 163, startPoint y: 105, endPoint x: 168, endPoint y: 113, distance: 9.6
click at [163, 105] on button "1" at bounding box center [165, 108] width 12 height 12
type input "[DATE]"
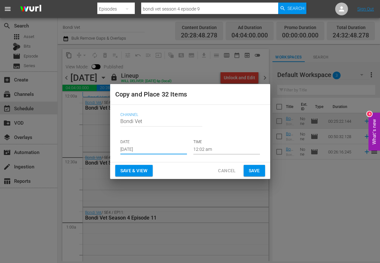
click at [130, 170] on span "Save & View" at bounding box center [133, 171] width 27 height 8
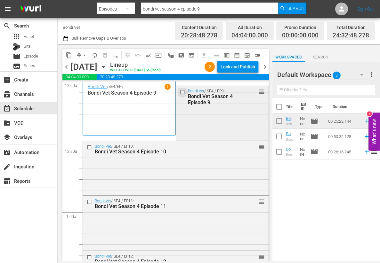
click at [183, 91] on input "checkbox" at bounding box center [183, 92] width 7 height 5
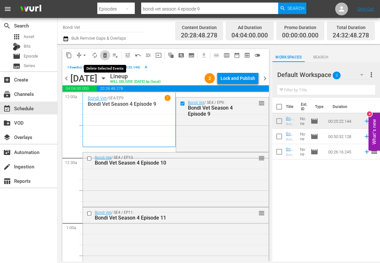
click at [104, 53] on span "delete_forever_outlined" at bounding box center [105, 55] width 6 height 6
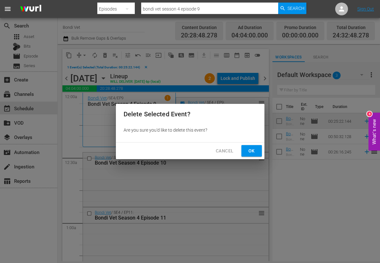
click at [255, 152] on span "Ok" at bounding box center [251, 151] width 10 height 8
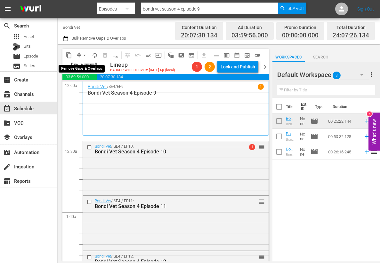
click at [84, 54] on span "arrow_drop_down" at bounding box center [84, 55] width 6 height 6
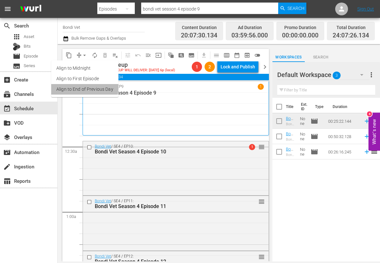
click at [73, 87] on li "Align to End of Previous Day" at bounding box center [84, 89] width 67 height 11
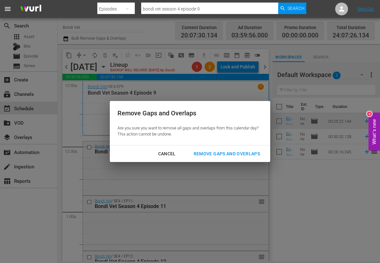
click at [227, 153] on div "Remove Gaps and Overlaps" at bounding box center [226, 154] width 76 height 8
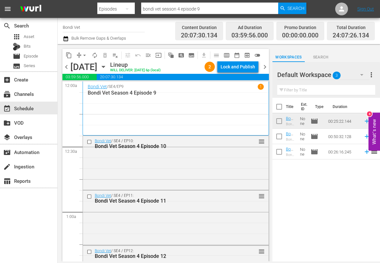
click at [66, 67] on span "chevron_left" at bounding box center [66, 67] width 8 height 8
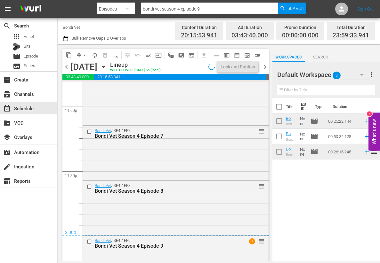
scroll to position [3006, 0]
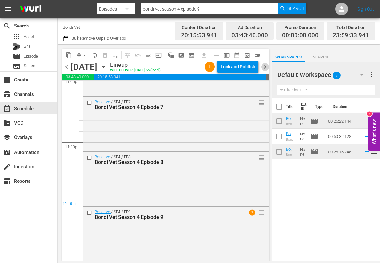
click at [265, 67] on span "chevron_right" at bounding box center [265, 67] width 8 height 8
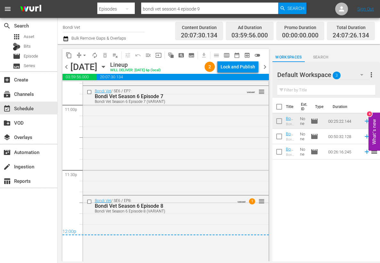
scroll to position [3022, 0]
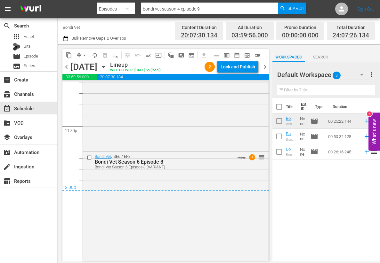
drag, startPoint x: 264, startPoint y: 67, endPoint x: 264, endPoint y: 72, distance: 5.1
click at [264, 67] on span "chevron_right" at bounding box center [265, 67] width 8 height 8
